Goal: Communication & Community: Answer question/provide support

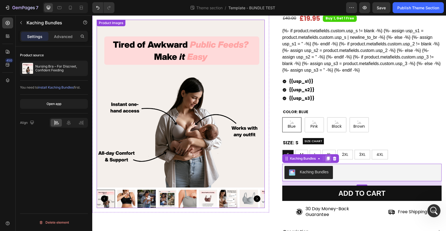
scroll to position [1420, 0]
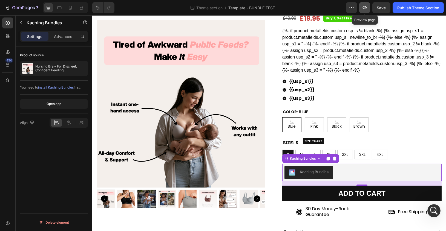
click at [362, 8] on icon "button" at bounding box center [364, 7] width 5 height 5
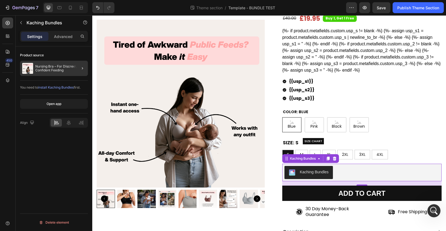
click at [74, 68] on div at bounding box center [80, 68] width 15 height 15
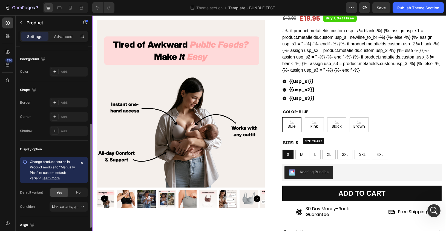
scroll to position [149, 0]
click at [21, 24] on icon "button" at bounding box center [21, 23] width 4 height 4
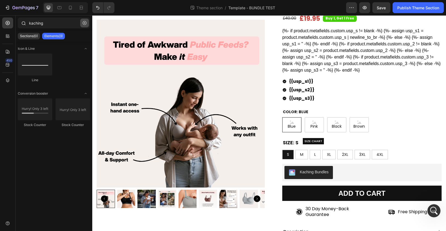
click at [84, 23] on icon "button" at bounding box center [85, 23] width 4 height 4
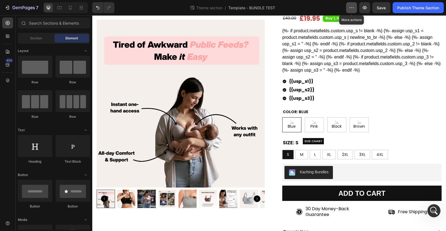
click at [352, 8] on icon "button" at bounding box center [351, 7] width 5 height 5
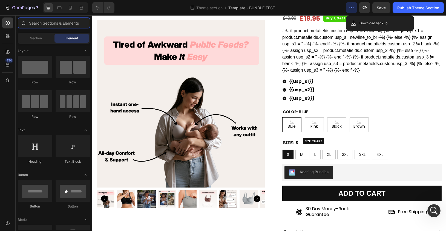
click at [49, 24] on input "text" at bounding box center [54, 23] width 72 height 11
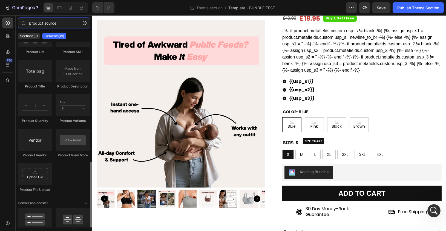
scroll to position [192, 0]
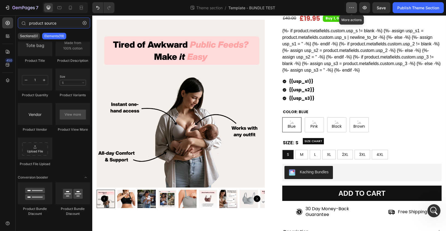
type input "product source"
click at [349, 7] on icon "button" at bounding box center [351, 7] width 5 height 5
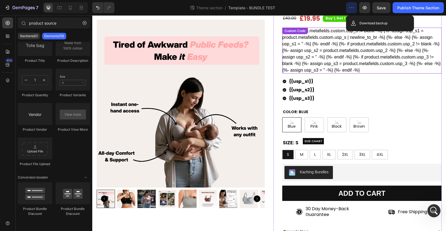
click at [360, 53] on div "{%- if product.metafields.custom.usp_s != blank -%} {%- assign usp_s1 = product…" at bounding box center [361, 51] width 159 height 46
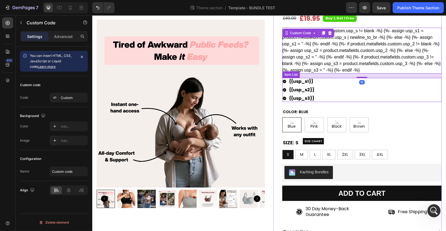
scroll to position [0, 0]
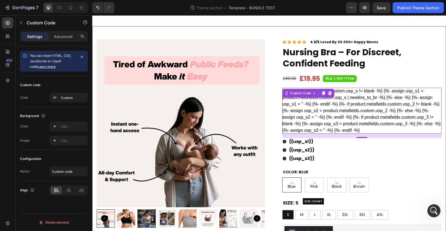
click at [172, 27] on div "Product Images Row Icon Icon Icon Icon Icon Icon List 4.8/5 Loved By 20.000+ Ha…" at bounding box center [268, 233] width 353 height 415
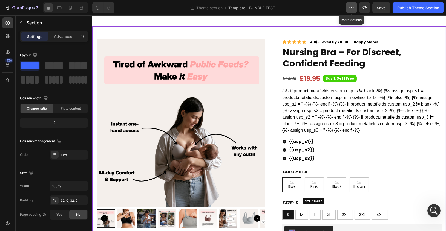
click at [348, 12] on button "button" at bounding box center [351, 7] width 11 height 11
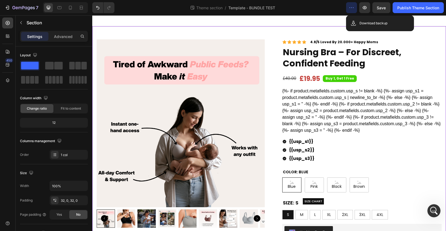
click at [307, 32] on div "Product Images Row Icon Icon Icon Icon Icon Icon List 4.8/5 Loved By 20.000+ Ha…" at bounding box center [268, 233] width 353 height 415
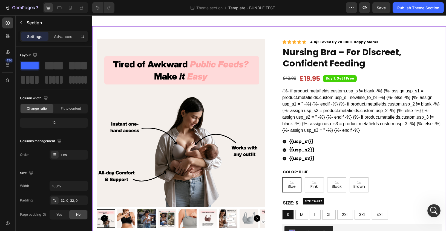
click at [214, 26] on div "Product Images Row Icon Icon Icon Icon Icon Icon List 4.8/5 Loved By 20.000+ Ha…" at bounding box center [268, 233] width 353 height 415
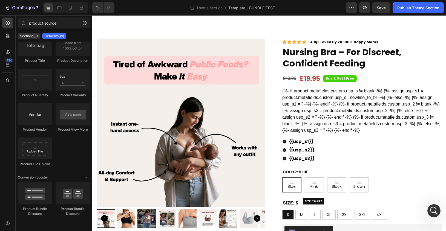
click at [147, 23] on div at bounding box center [268, 20] width 353 height 11
click at [144, 19] on div at bounding box center [268, 20] width 353 height 11
click at [83, 23] on icon "button" at bounding box center [85, 23] width 4 height 4
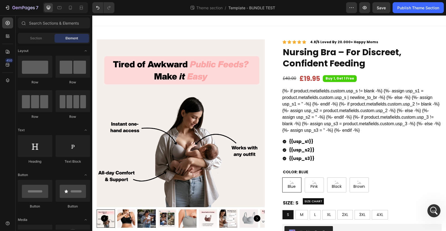
click at [144, 22] on div at bounding box center [268, 20] width 353 height 11
click at [73, 8] on div at bounding box center [70, 7] width 9 height 9
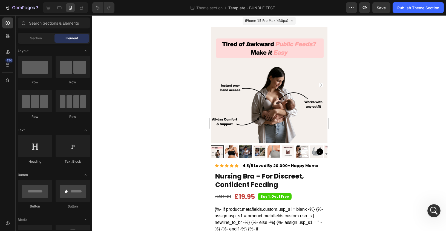
click at [214, 24] on div "iPhone 15 Pro Max ( 430 px) iPhone 13 Mini iPhone 13 Pro iPhone 11 Pro Max iPho…" at bounding box center [269, 20] width 118 height 11
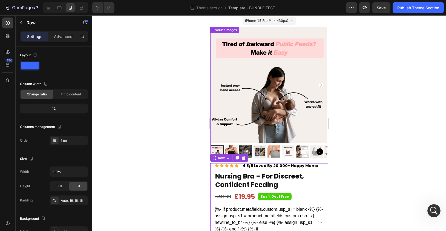
click at [301, 33] on img at bounding box center [268, 85] width 117 height 117
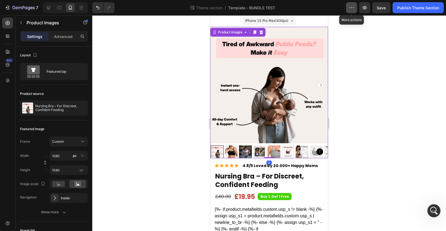
click at [349, 10] on icon "button" at bounding box center [351, 7] width 5 height 5
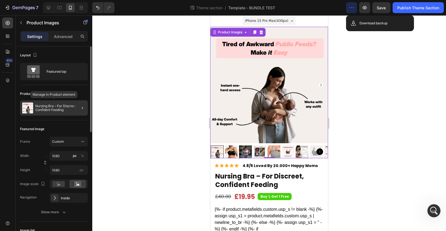
click at [47, 110] on p "Nursing Bra – For Discreet, Confident Feeding" at bounding box center [60, 108] width 50 height 8
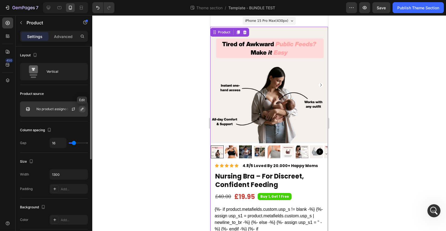
click at [81, 109] on icon "button" at bounding box center [82, 109] width 3 height 3
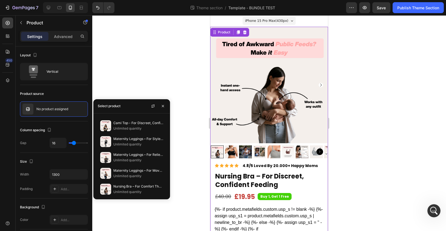
click at [124, 108] on div "Select product" at bounding box center [131, 106] width 77 height 14
click at [111, 106] on div "Select product" at bounding box center [109, 106] width 23 height 5
click at [118, 107] on div "Select product" at bounding box center [109, 106] width 23 height 5
click at [163, 105] on icon "button" at bounding box center [163, 106] width 4 height 4
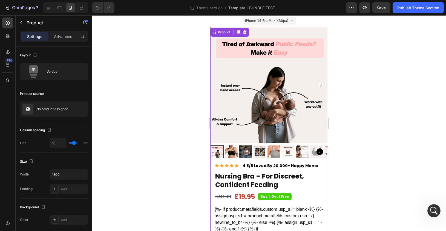
click at [235, 23] on div "iPhone 15 Pro Max ( 430 px) iPhone 13 Mini iPhone 13 Pro iPhone 11 Pro Max iPho…" at bounding box center [269, 20] width 118 height 11
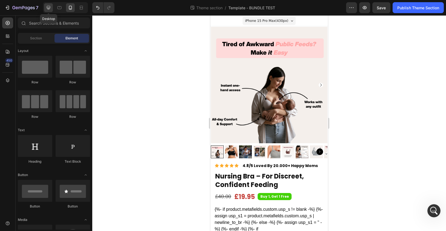
click at [46, 8] on icon at bounding box center [48, 7] width 5 height 5
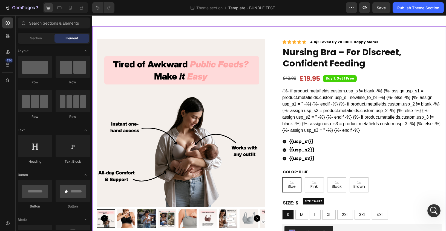
click at [256, 30] on div "Product Images Row Icon Icon Icon Icon Icon Icon List 4.8/5 Loved By 20.000+ Ha…" at bounding box center [268, 233] width 353 height 415
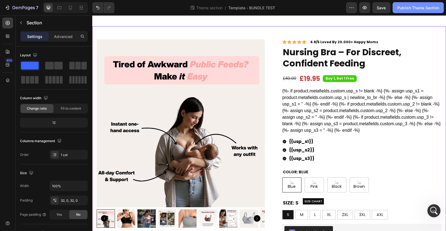
click at [406, 6] on div "Publish Theme Section" at bounding box center [418, 8] width 42 height 6
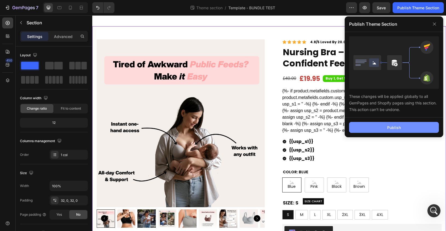
click at [385, 130] on button "Publish" at bounding box center [394, 127] width 90 height 11
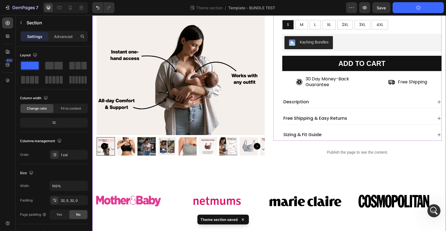
scroll to position [210, 0]
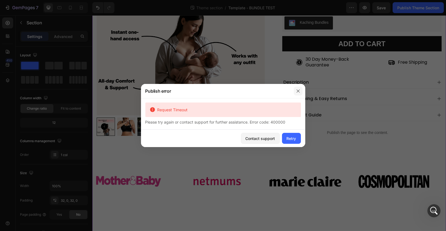
click at [299, 91] on icon "button" at bounding box center [298, 91] width 4 height 4
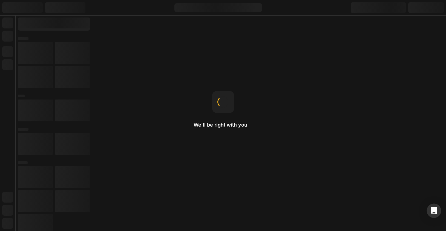
click at [431, 213] on icon "Open Intercom Messenger" at bounding box center [433, 210] width 6 height 7
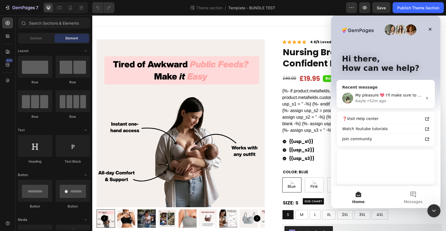
click at [406, 103] on div "Kayle • 52m ago" at bounding box center [388, 101] width 67 height 6
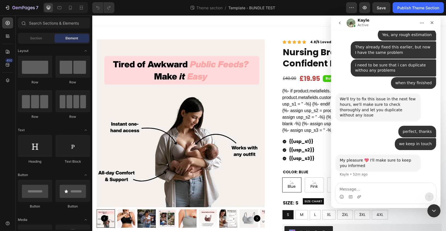
scroll to position [1420, 0]
type textarea "K"
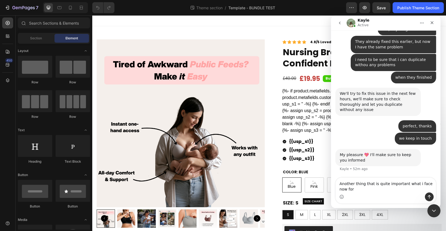
scroll to position [1425, 0]
type textarea "Another thing that is quite important what i face now for the second time"
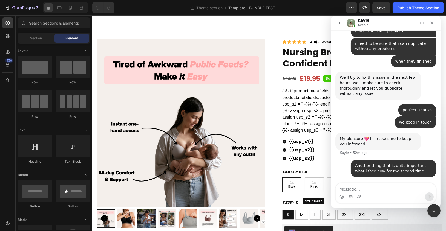
type textarea ":"
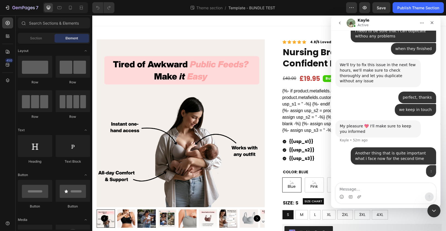
scroll to position [1454, 0]
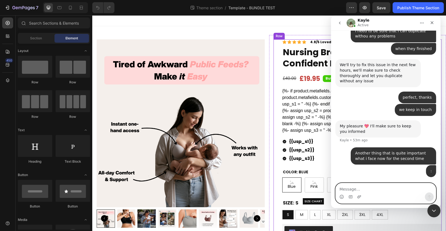
paste textarea "h"
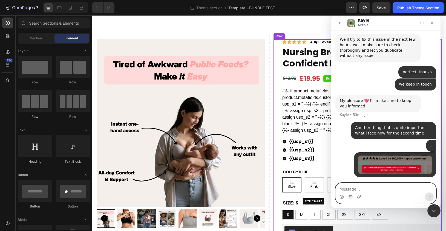
scroll to position [1479, 0]
type textarea "h"
type textarea "E"
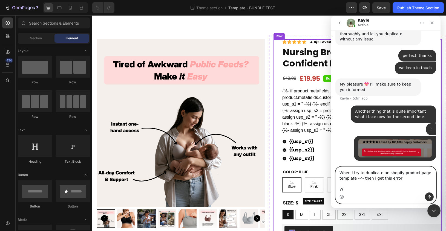
scroll to position [1495, 0]
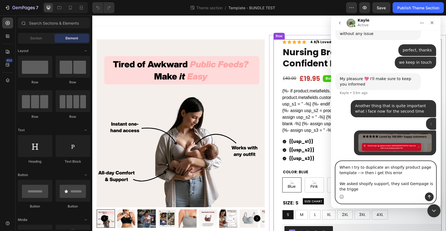
type textarea "When I try to duplicate an shopify product page template --> then i get this er…"
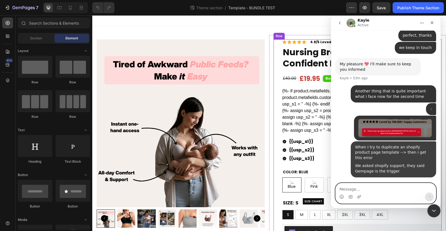
scroll to position [1510, 0]
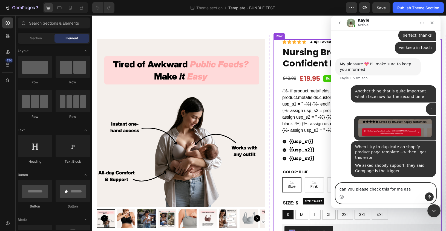
type textarea "can you please check this for me asap"
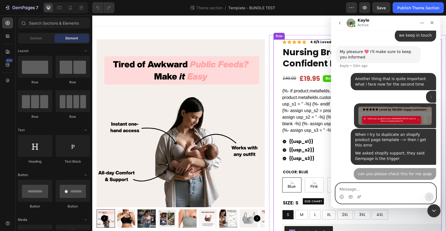
scroll to position [1523, 0]
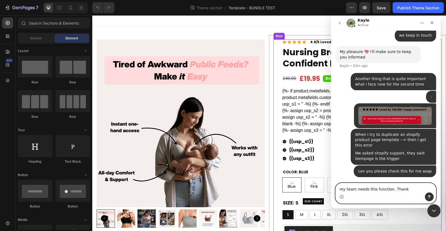
type textarea "my team needs this function. Thanks"
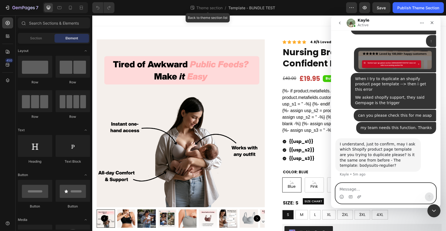
scroll to position [1573, 0]
type textarea "N"
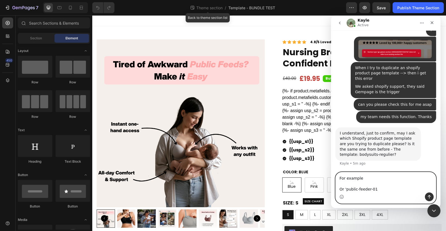
type textarea "For example Or 'public-feeder-01'"
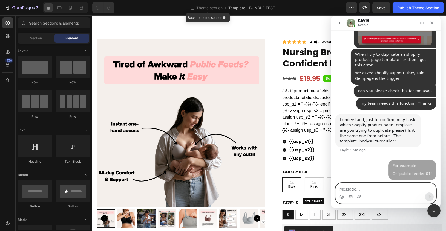
scroll to position [1597, 0]
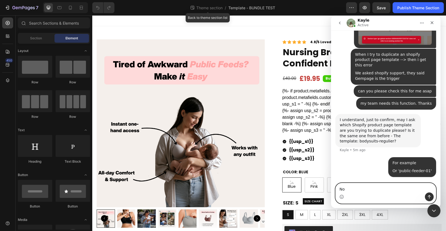
type textarea "N"
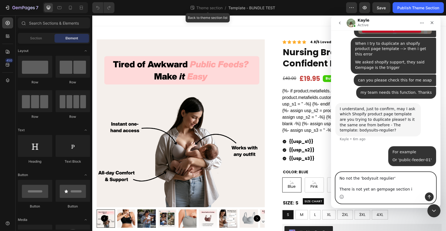
type textarea "No not the 'bodysuit regulier' There is not yet an gempage section in"
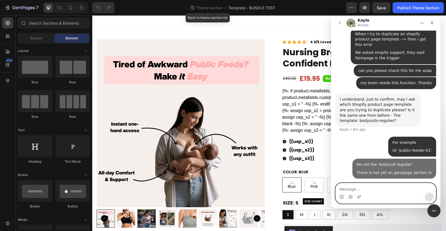
scroll to position [1618, 0]
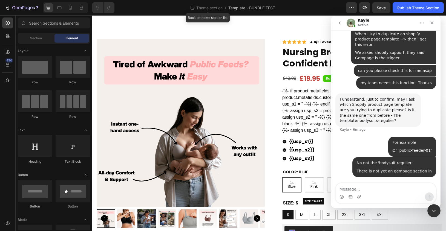
click at [416, 150] on div "Or 'public-feeder-01'" at bounding box center [411, 150] width 39 height 5
copy div "Or 'public-feeder-01'"
click at [348, 189] on textarea "Message…" at bounding box center [385, 187] width 100 height 9
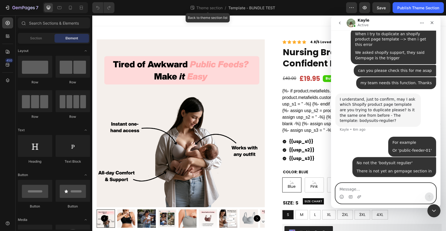
paste textarea "Or 'public-feeder-01'"
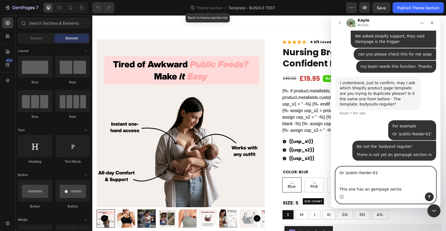
type textarea "Or 'public-feeder-01' This one has an gempage section"
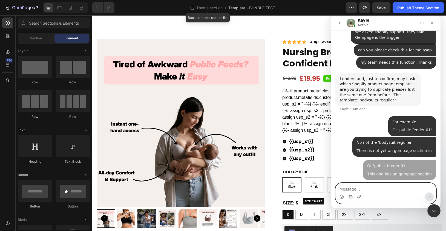
scroll to position [1639, 0]
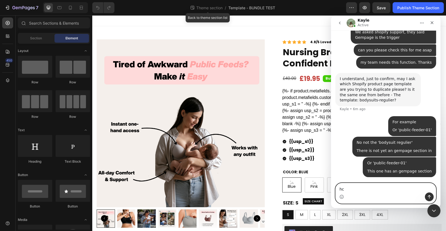
type textarea "h"
type textarea "t"
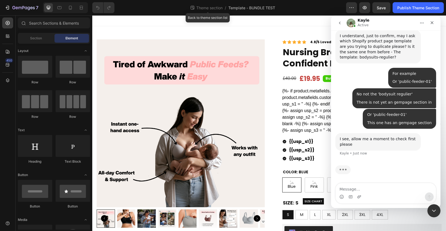
scroll to position [1660, 0]
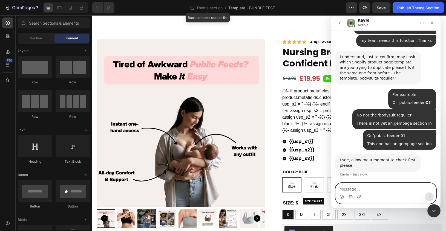
click at [392, 185] on textarea "Message…" at bounding box center [385, 187] width 100 height 9
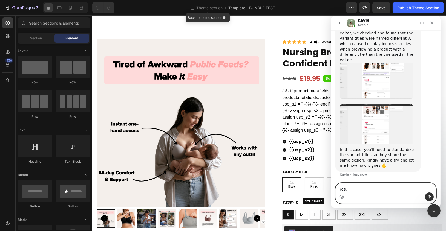
scroll to position [1811, 0]
click at [382, 125] on img "Kayle says…" at bounding box center [375, 124] width 73 height 40
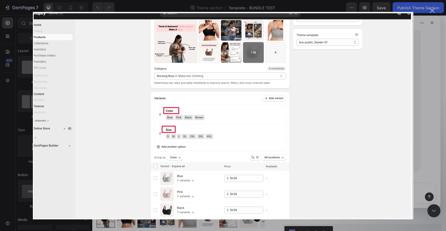
click at [433, 10] on div "Close" at bounding box center [432, 10] width 5 height 5
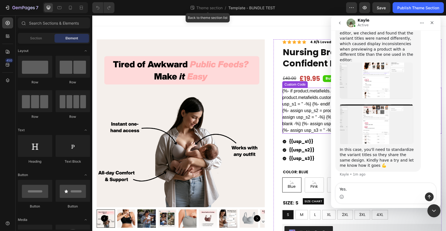
scroll to position [16, 0]
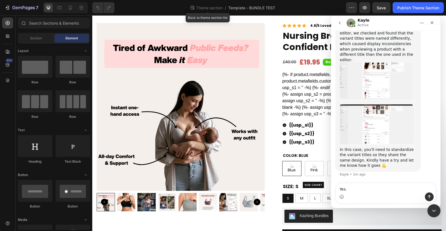
click at [370, 126] on img "Kayle says…" at bounding box center [375, 124] width 73 height 40
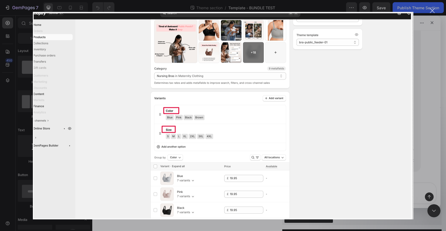
click at [436, 126] on div "Intercom messenger" at bounding box center [223, 115] width 446 height 231
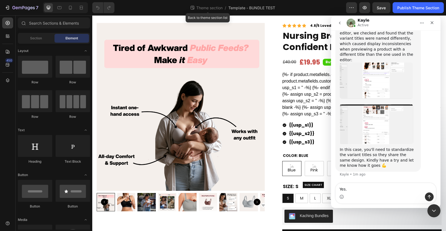
scroll to position [1758, 0]
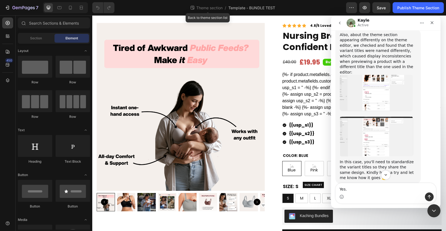
click at [379, 75] on div "Also, about the theme section appearing differently on the theme editor, we che…" at bounding box center [377, 53] width 77 height 43
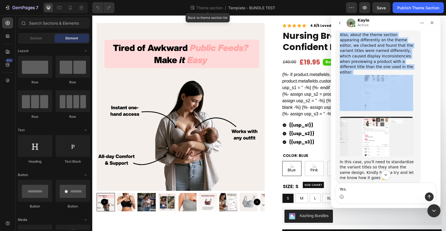
click at [379, 75] on div "Also, about the theme section appearing differently on the theme editor, we che…" at bounding box center [377, 53] width 77 height 43
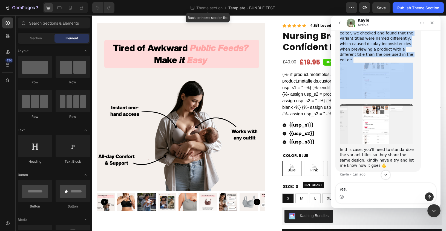
scroll to position [1806, 0]
click at [376, 120] on img "Kayle says…" at bounding box center [375, 124] width 73 height 40
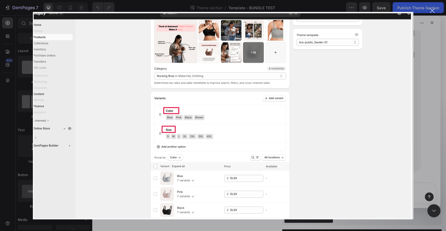
scroll to position [0, 0]
click at [433, 112] on div "Intercom messenger" at bounding box center [223, 115] width 446 height 231
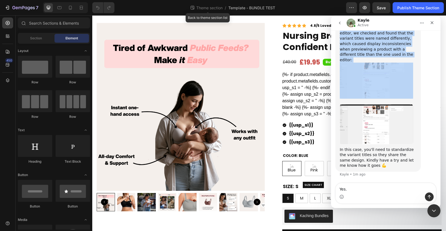
click at [376, 89] on img "Kayle says…" at bounding box center [375, 81] width 73 height 36
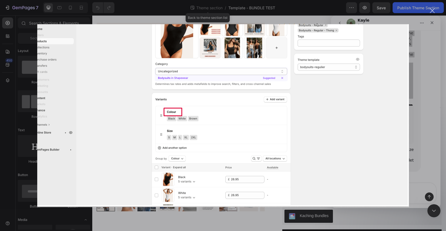
click at [423, 109] on div "Intercom messenger" at bounding box center [223, 115] width 446 height 231
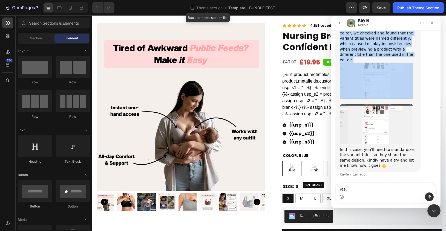
click at [375, 126] on img "Kayle says…" at bounding box center [375, 124] width 73 height 40
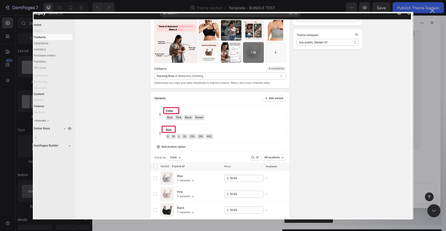
scroll to position [1832, 0]
click at [435, 167] on div "Intercom messenger" at bounding box center [223, 115] width 446 height 231
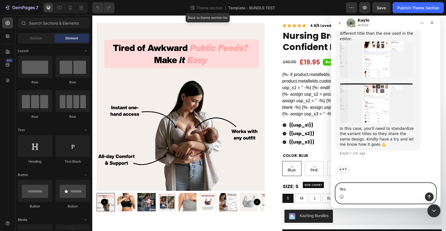
click at [366, 189] on textarea "Yes." at bounding box center [385, 187] width 100 height 9
type textarea "What do i need to change exactly?"
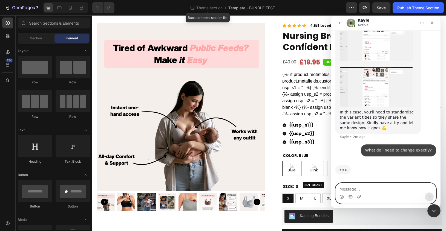
scroll to position [1848, 0]
type textarea "F"
type textarea "Add that '':''"
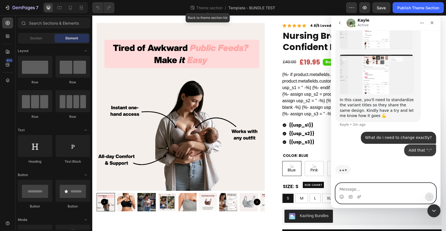
type textarea "?"
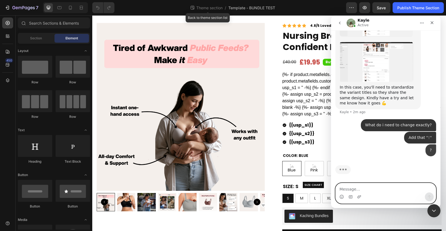
scroll to position [1873, 0]
click at [376, 56] on img "Kayle says…" at bounding box center [375, 62] width 73 height 40
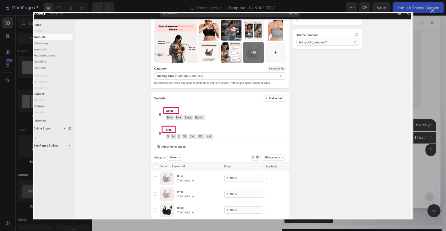
scroll to position [0, 0]
click at [424, 117] on div "Intercom messenger" at bounding box center [223, 115] width 446 height 231
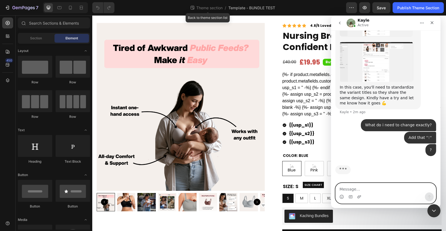
click at [384, 192] on textarea "Message…" at bounding box center [385, 187] width 100 height 9
type textarea "every product or?"
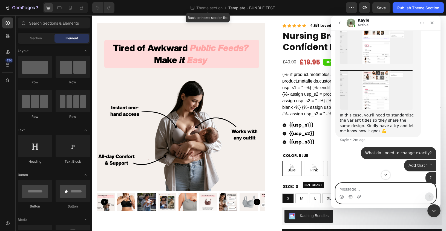
scroll to position [1800, 0]
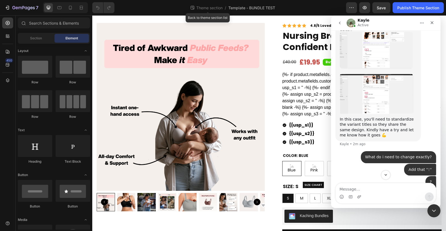
click at [379, 110] on div "Also, about the theme section appearing differently on the theme editor, we che…" at bounding box center [377, 64] width 77 height 149
click at [379, 114] on img "Kayle says…" at bounding box center [375, 94] width 73 height 40
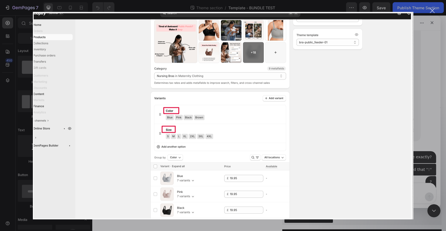
click at [422, 119] on div "Intercom messenger" at bounding box center [223, 115] width 446 height 231
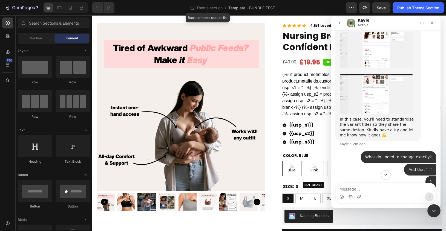
click at [372, 68] on img "Kayle says…" at bounding box center [375, 50] width 73 height 36
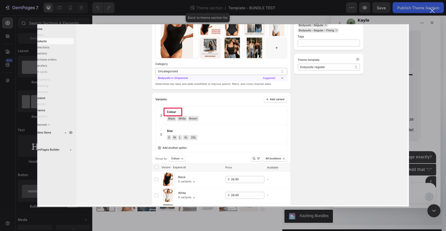
click at [417, 104] on div "Intercom messenger" at bounding box center [223, 115] width 446 height 231
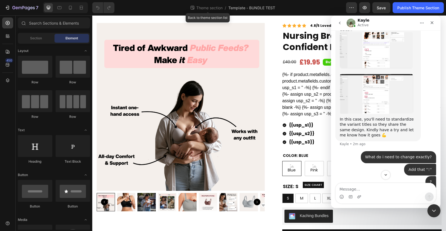
click at [376, 68] on img "Kayle says…" at bounding box center [375, 50] width 73 height 36
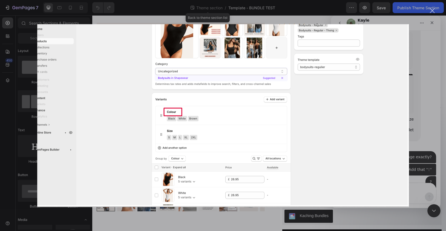
click at [419, 167] on div "Intercom messenger" at bounding box center [223, 115] width 446 height 231
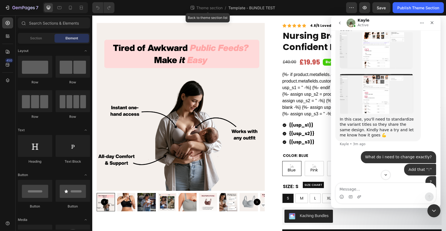
click at [403, 193] on div "Intercom messenger" at bounding box center [385, 197] width 100 height 9
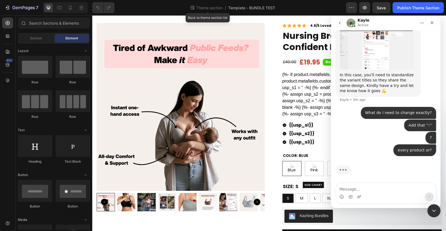
scroll to position [1865, 0]
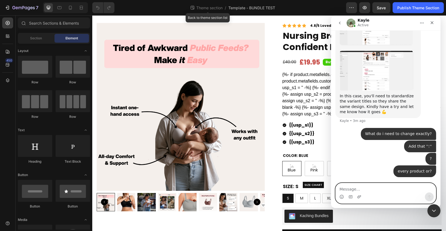
click at [379, 186] on textarea "Message…" at bounding box center [385, 187] width 100 height 9
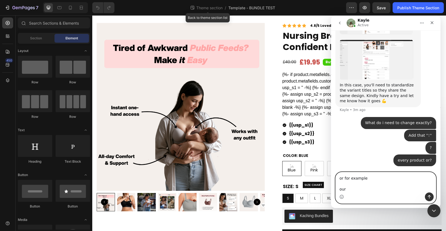
scroll to position [1886, 0]
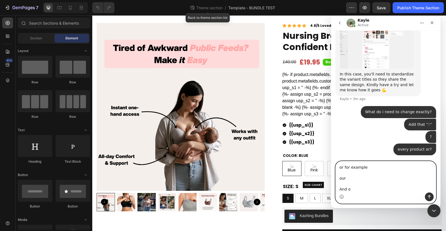
type textarea "or for example our And or"
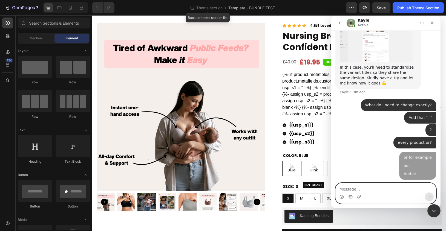
scroll to position [1893, 0]
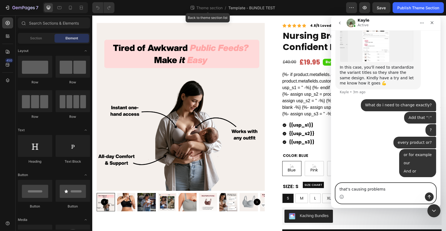
type textarea "that's causing problems"
type textarea "let me check 2 sec"
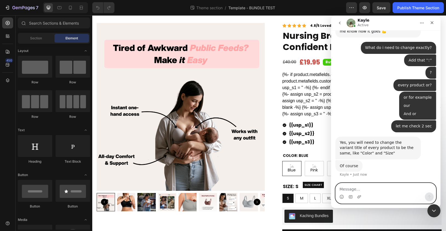
scroll to position [1945, 0]
paste textarea "i"
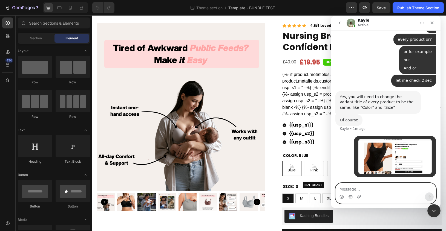
scroll to position [1991, 0]
type textarea "i"
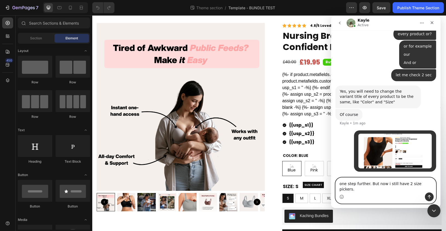
type textarea "one step further. But now i still have 2 size pickers.."
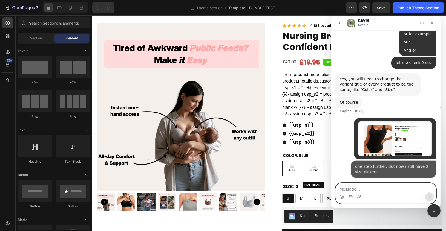
scroll to position [2008, 0]
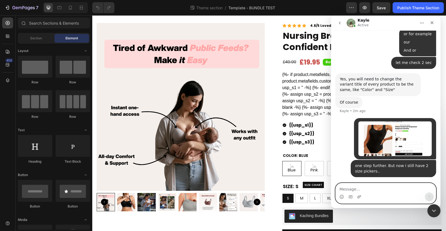
click at [370, 187] on textarea "Message…" at bounding box center [385, 187] width 100 height 9
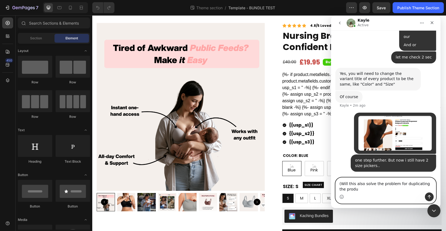
scroll to position [2014, 0]
type textarea "(Will this also solve the problem for duplicating the product templates?)"
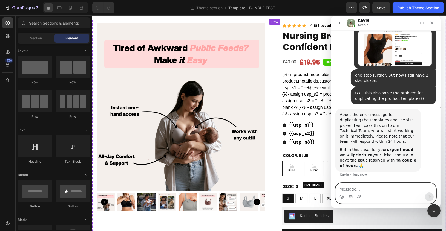
scroll to position [2094, 0]
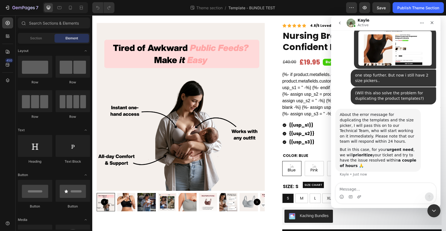
click at [373, 129] on div "About the error message for duplicating the templates and the size picker, I wi…" at bounding box center [377, 128] width 77 height 32
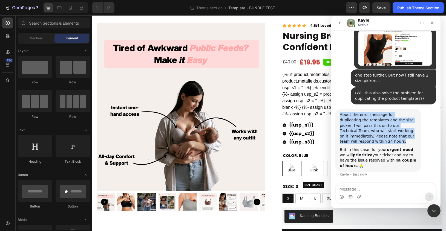
click at [373, 129] on div "About the error message for duplicating the templates and the size picker, I wi…" at bounding box center [377, 128] width 77 height 32
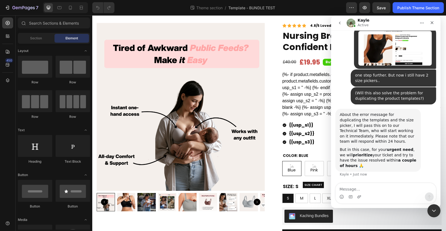
click at [378, 151] on div "But in this case, for your urgent need , we will prioritize your ticket and try…" at bounding box center [377, 157] width 77 height 21
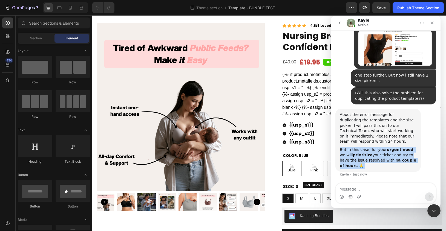
click at [378, 151] on div "But in this case, for your urgent need , we will prioritize your ticket and try…" at bounding box center [377, 157] width 77 height 21
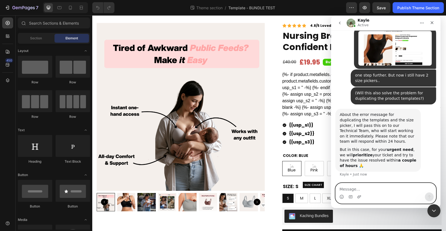
click at [378, 191] on textarea "Message…" at bounding box center [385, 187] width 100 height 9
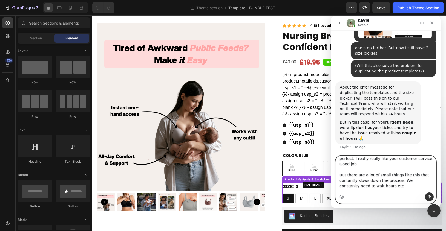
scroll to position [2127, 0]
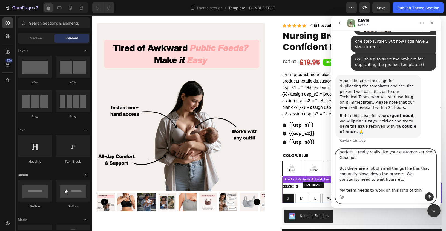
type textarea "perfect. I really really like your customer service. Good job But there are a l…"
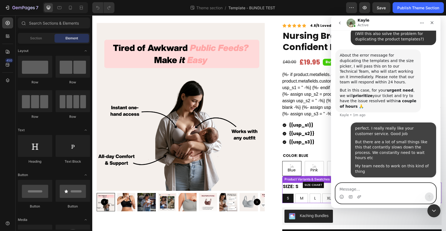
scroll to position [2148, 0]
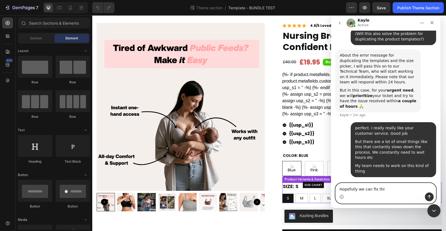
type textarea "Hopefully we can fix this"
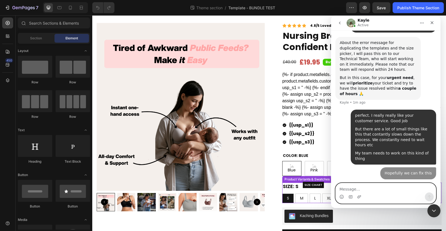
scroll to position [2160, 0]
type textarea "b"
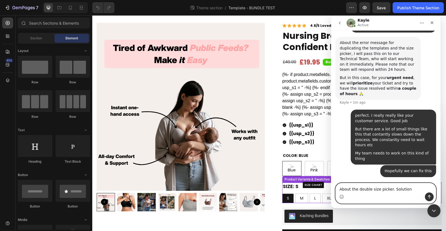
type textarea "About the double size picker. Solution?"
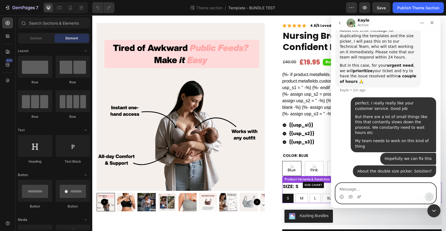
scroll to position [2172, 0]
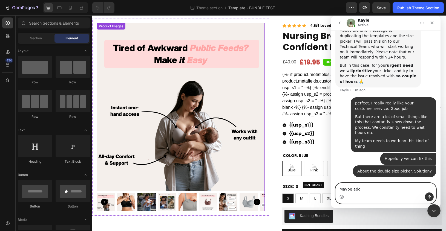
type textarea "Maybe add"
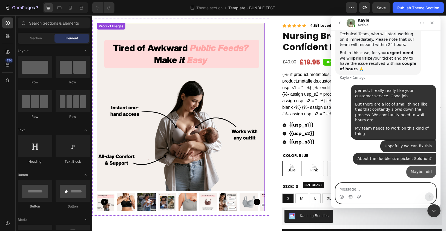
scroll to position [2185, 0]
type textarea "'"
type textarea "''"
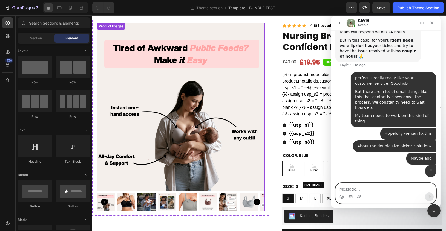
scroll to position [2197, 0]
type textarea ": ''"
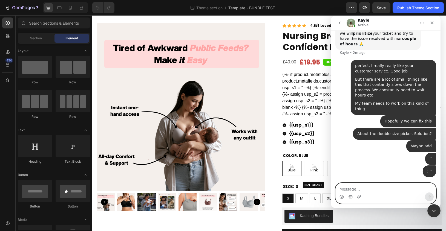
scroll to position [2210, 0]
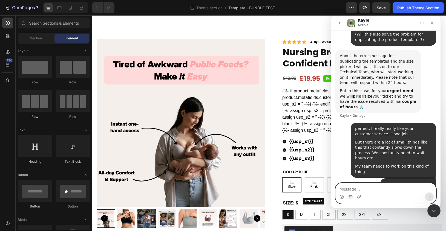
scroll to position [2210, 0]
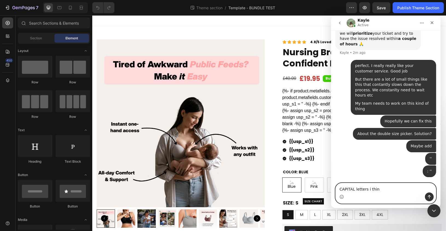
type textarea "CAPITAL letters i think"
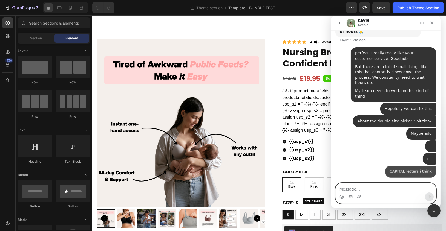
scroll to position [2222, 0]
type textarea "No also not"
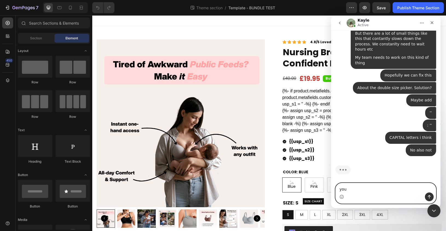
scroll to position [2256, 0]
type textarea "you have to check it haha"
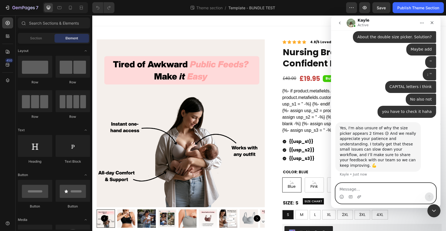
scroll to position [2296, 0]
click at [386, 190] on textarea "Message…" at bounding box center [385, 187] width 100 height 9
type textarea "Y"
type textarea "O"
type textarea "You are a g"
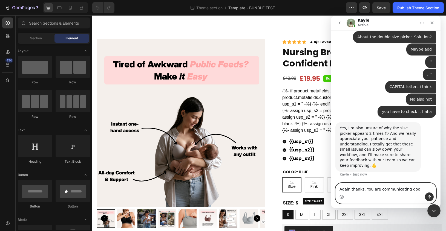
type textarea "Again thanks. You are communicating good"
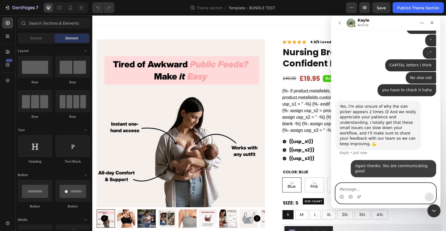
scroll to position [2312, 0]
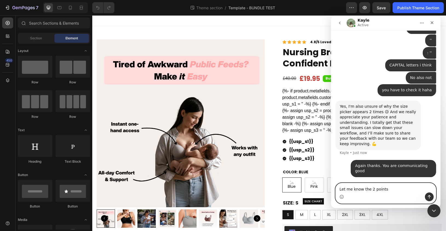
type textarea "Let me know the 2 points"
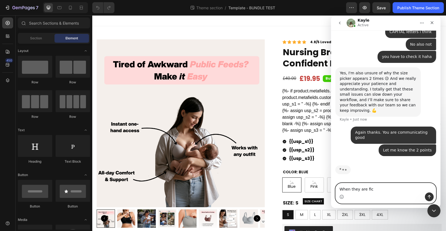
scroll to position [2346, 0]
type textarea "When they are fixed"
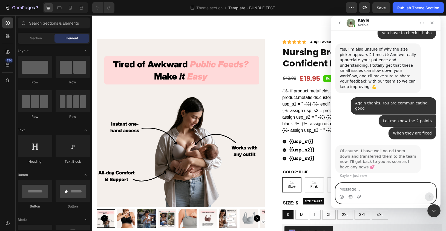
scroll to position [2369, 0]
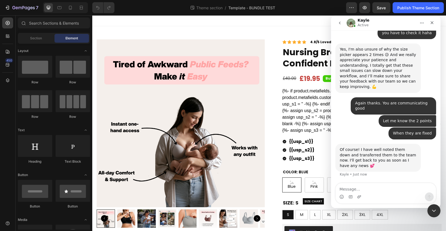
click at [402, 158] on div "Of course! I have well noted them down and transferred them to the team now. I'…" at bounding box center [377, 157] width 77 height 21
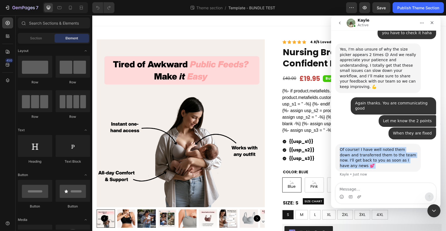
click at [402, 158] on div "Of course! I have well noted them down and transferred them to the team now. I'…" at bounding box center [377, 157] width 77 height 21
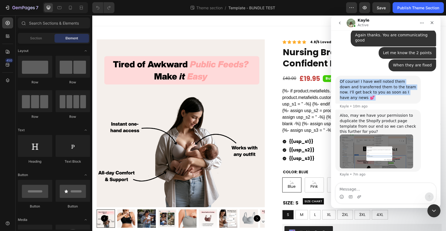
scroll to position [2437, 0]
click at [374, 120] on div "Also, may we have your permission to duplicate the Shopify product page templat…" at bounding box center [377, 123] width 77 height 21
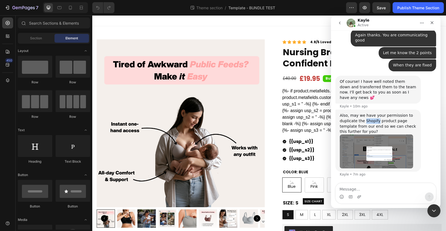
click at [374, 120] on div "Also, may we have your permission to duplicate the Shopify product page templat…" at bounding box center [377, 123] width 77 height 21
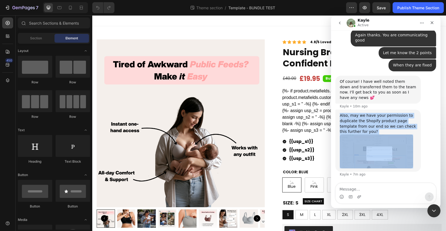
click at [374, 120] on div "Also, may we have your permission to duplicate the Shopify product page templat…" at bounding box center [377, 123] width 77 height 21
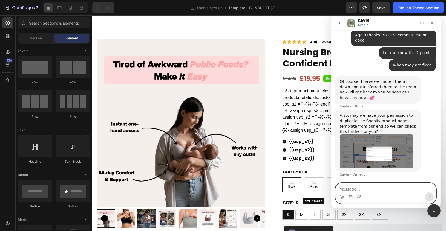
click at [381, 190] on textarea "Message…" at bounding box center [385, 187] width 100 height 9
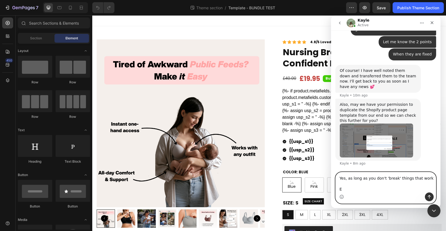
scroll to position [2448, 0]
type textarea "Yes, as long as you don't 'break' things that work Espcially not the product:"
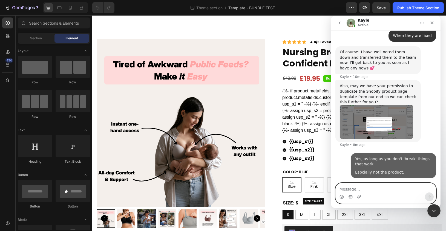
scroll to position [2467, 0]
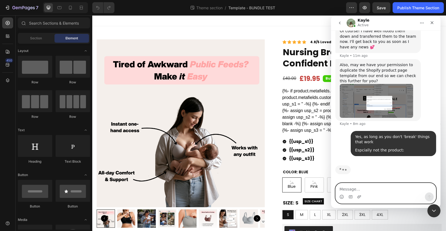
paste textarea "Nursing Bra – For Discreet, Confident Feeding"
type textarea "Nursing Bra – For Discreet, Confident Feeding"
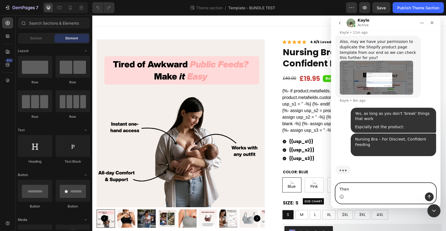
scroll to position [2511, 0]
type textarea "Then you may do everything"
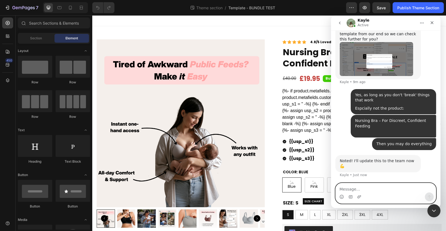
scroll to position [2524, 0]
type textarea "allright!"
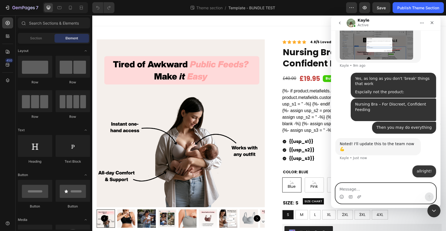
scroll to position [2541, 0]
